Goal: Find specific page/section: Find specific page/section

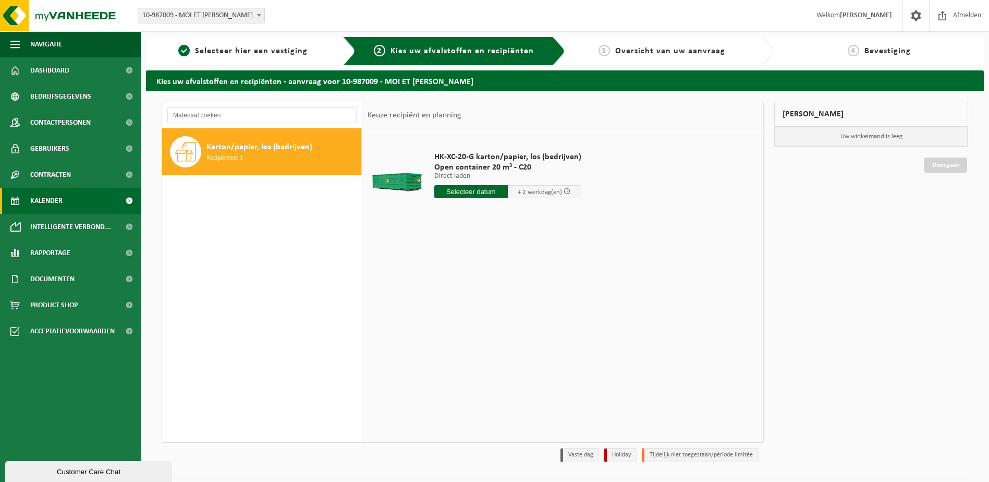
click at [43, 201] on span "Kalender" at bounding box center [46, 201] width 32 height 26
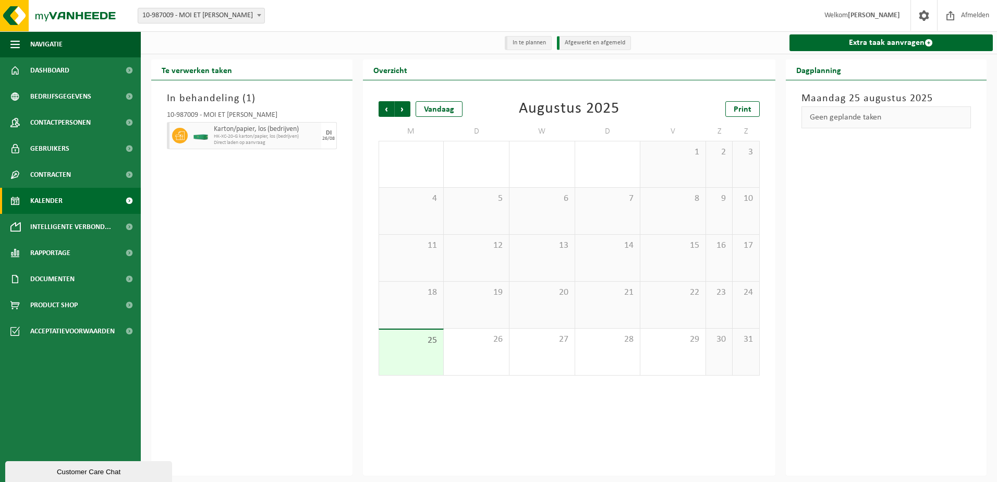
click at [423, 348] on div "25" at bounding box center [411, 351] width 65 height 45
click at [471, 412] on div "Vorige Volgende Vandaag [DATE] Print M D W D V Z Z 28 29 30 31 1 2 3 4 5 6 7 8 …" at bounding box center [569, 277] width 412 height 395
click at [476, 345] on span "26" at bounding box center [476, 339] width 55 height 11
click at [405, 350] on div "25" at bounding box center [411, 351] width 65 height 45
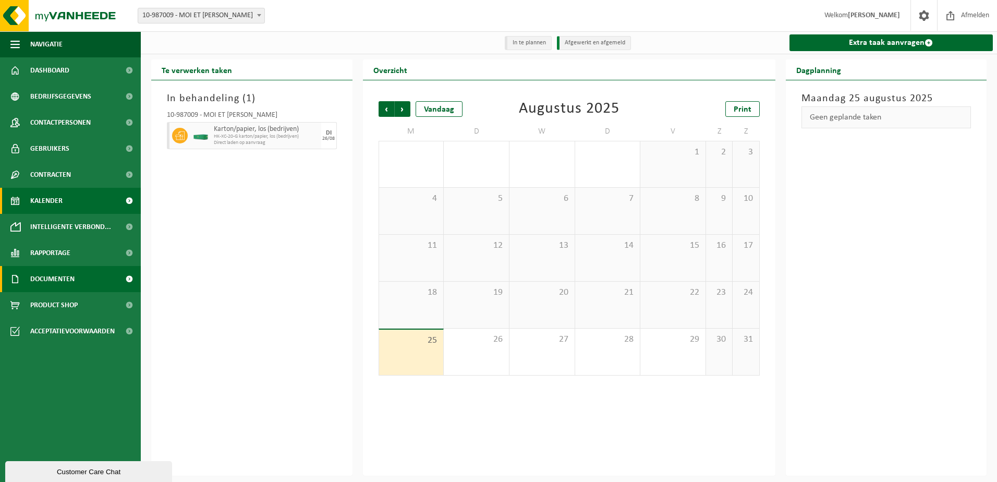
drag, startPoint x: 71, startPoint y: 281, endPoint x: 77, endPoint y: 281, distance: 5.7
click at [71, 281] on span "Documenten" at bounding box center [52, 279] width 44 height 26
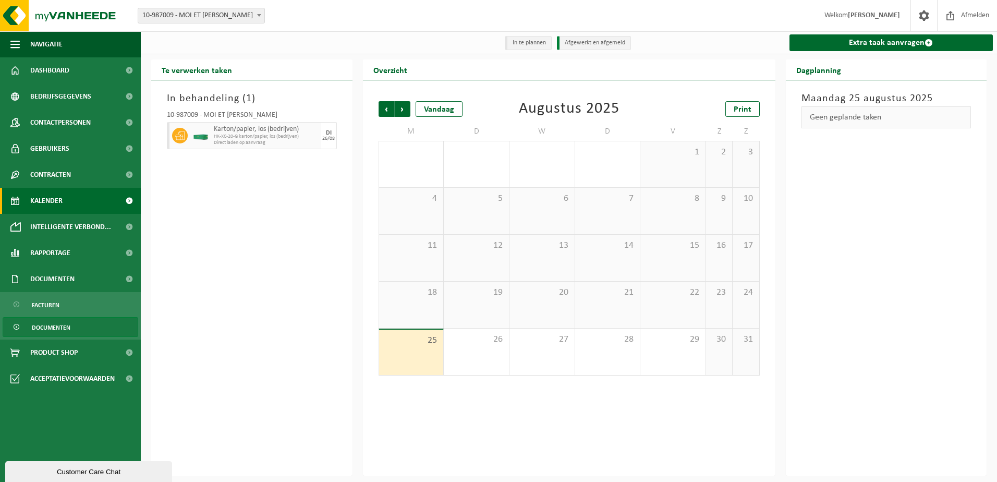
click at [65, 326] on span "Documenten" at bounding box center [51, 327] width 39 height 20
click at [38, 303] on span "Facturen" at bounding box center [46, 305] width 28 height 20
